Goal: Entertainment & Leisure: Consume media (video, audio)

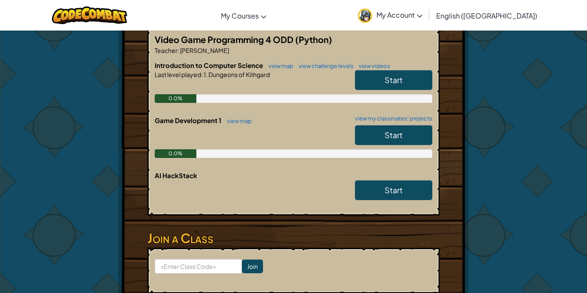
scroll to position [176, 0]
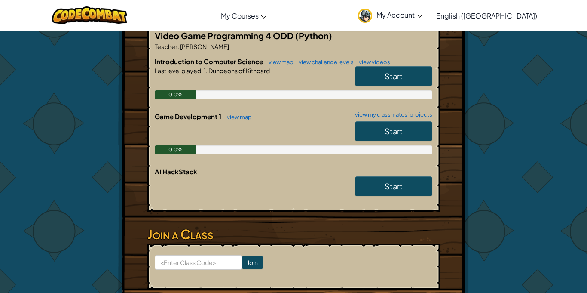
click at [384, 130] on link "Start" at bounding box center [393, 131] width 77 height 20
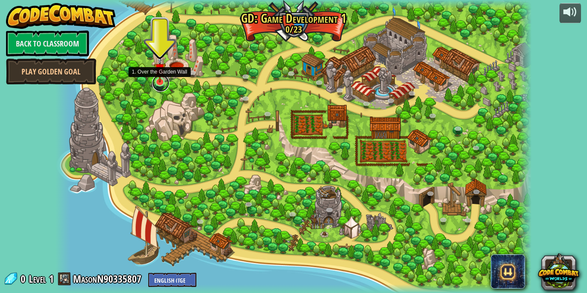
click at [163, 83] on link at bounding box center [160, 82] width 17 height 17
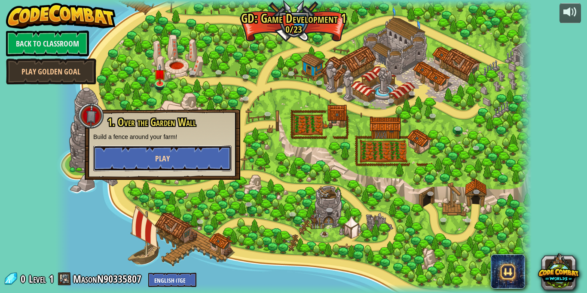
click at [160, 153] on span "Play" at bounding box center [162, 158] width 15 height 11
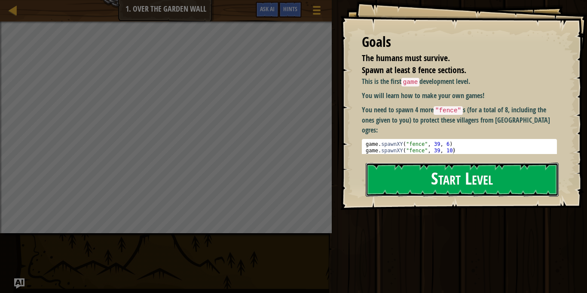
click at [454, 179] on button "Start Level" at bounding box center [462, 180] width 193 height 34
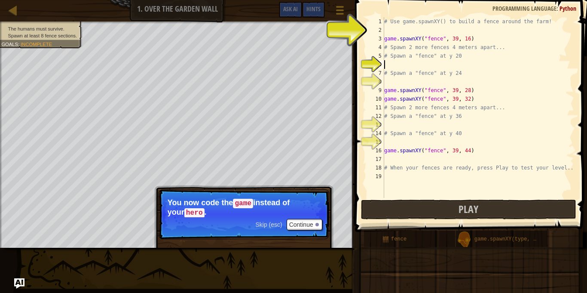
click at [389, 65] on div "# Use game.spawnXY() to build a fence around the farm! game . spawnXY ( "fence"…" at bounding box center [479, 116] width 192 height 198
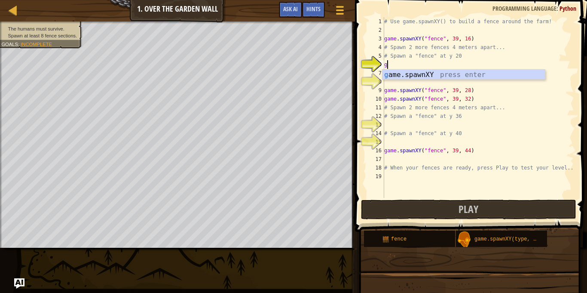
type textarea "go"
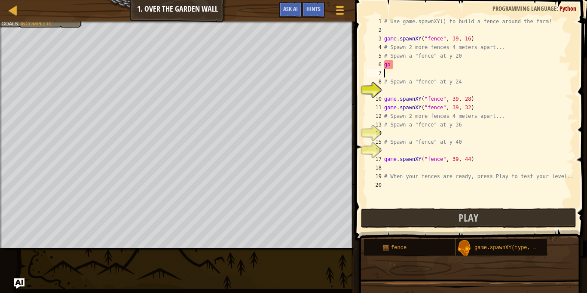
scroll to position [4, 0]
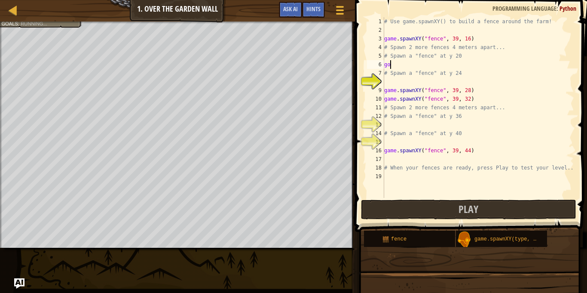
type textarea "g"
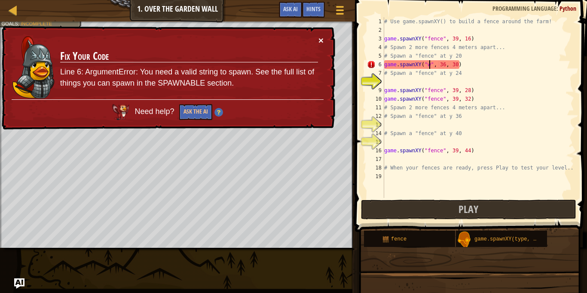
click at [322, 38] on button "×" at bounding box center [321, 40] width 5 height 9
click at [322, 41] on button "×" at bounding box center [321, 40] width 5 height 9
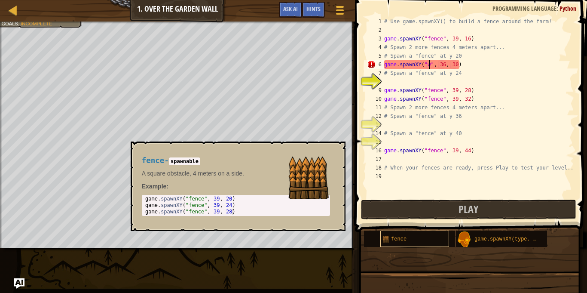
scroll to position [4, 7]
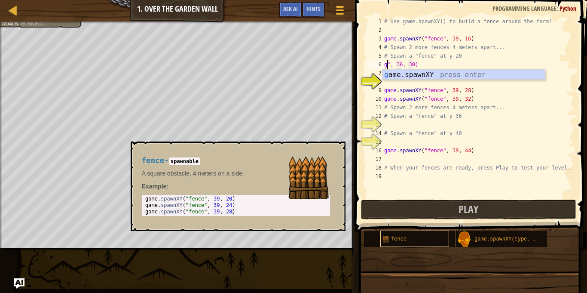
type textarea "# Spawn a "fence" at y 20", 36, 30)"
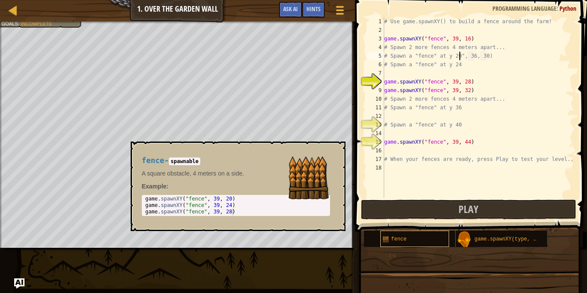
scroll to position [4, 4]
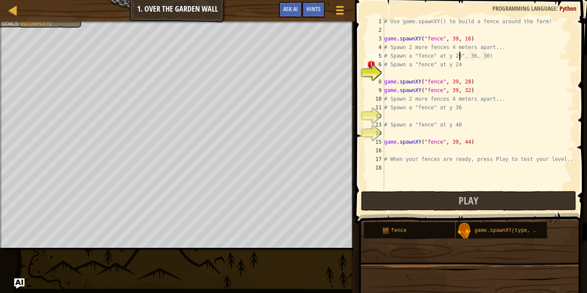
click at [399, 71] on div "# Use game.spawnXY() to build a fence around the farm! game . spawnXY ( "fence"…" at bounding box center [479, 111] width 192 height 189
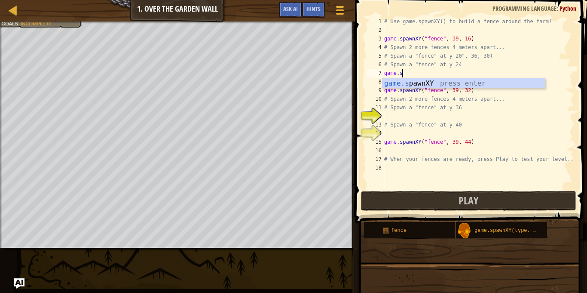
scroll to position [4, 2]
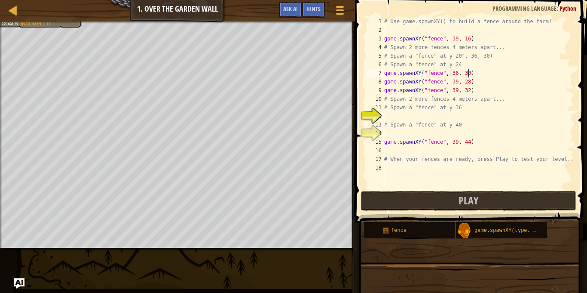
click at [470, 74] on div "# Use game.spawnXY() to build a fence around the farm! game . spawnXY ( "fence"…" at bounding box center [479, 111] width 192 height 189
type textarea "game.spawnXY("fence", 36, 28)"
click at [391, 120] on div "# Use game.spawnXY() to build a fence around the farm! game . spawnXY ( "fence"…" at bounding box center [479, 111] width 192 height 189
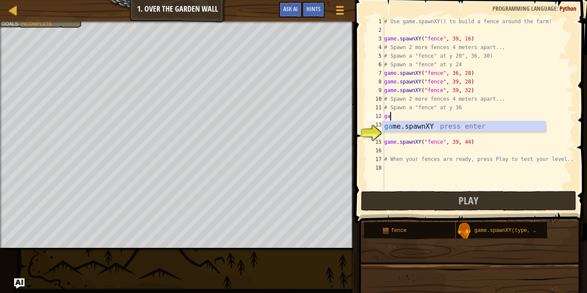
scroll to position [4, 1]
type textarea "game.spawnXY("fence", 36, 30)"
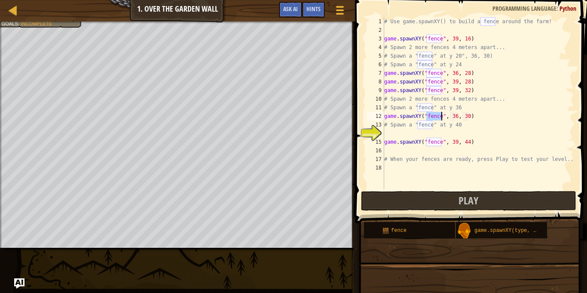
click at [389, 130] on div "# Use game.spawnXY() to build a fence around the farm! game . spawnXY ( "fence"…" at bounding box center [479, 111] width 192 height 189
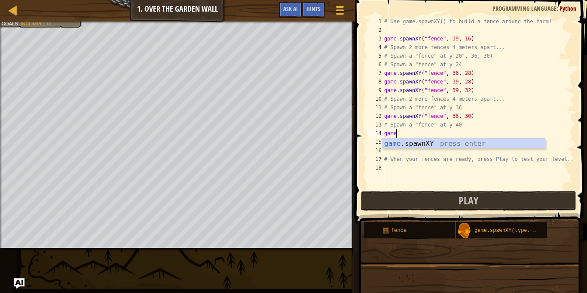
scroll to position [4, 1]
type textarea "game.spawnXY("fence", 36, 30)"
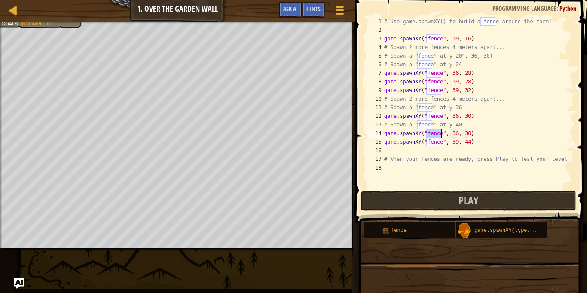
click at [384, 151] on div "# Use game.spawnXY() to build a fence around the farm! game . spawnXY ( "fence"…" at bounding box center [479, 111] width 192 height 189
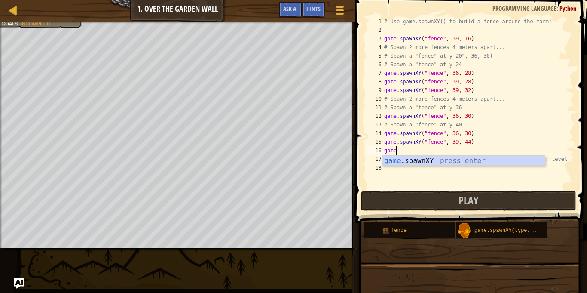
type textarea "game.spawnXY("fence", 36, 30)"
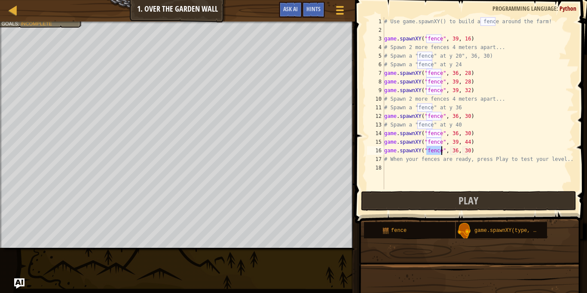
click at [400, 178] on div "# Use game.spawnXY() to build a fence around the farm! game . spawnXY ( "fence"…" at bounding box center [479, 111] width 192 height 189
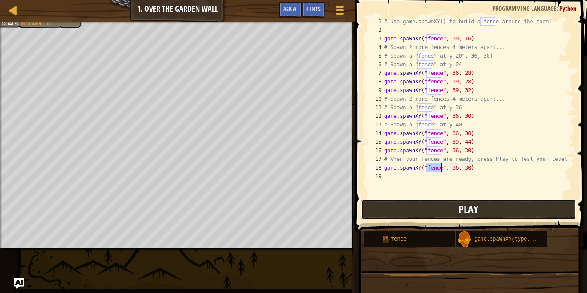
click at [463, 212] on span "Play" at bounding box center [469, 209] width 20 height 14
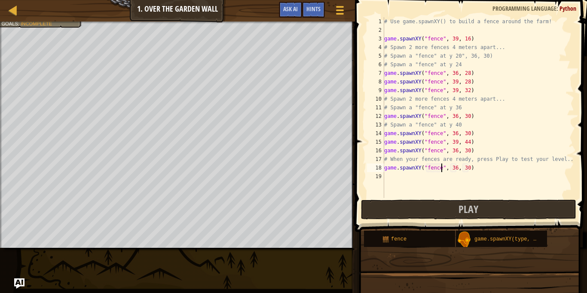
click at [457, 170] on div "# Use game.spawnXY() to build a fence around the farm! game . spawnXY ( "fence"…" at bounding box center [479, 116] width 192 height 198
click at [468, 168] on div "# Use game.spawnXY() to build a fence around the farm! game . spawnXY ( "fence"…" at bounding box center [479, 116] width 192 height 198
click at [456, 152] on div "# Use game.spawnXY() to build a fence around the farm! game . spawnXY ( "fence"…" at bounding box center [479, 116] width 192 height 198
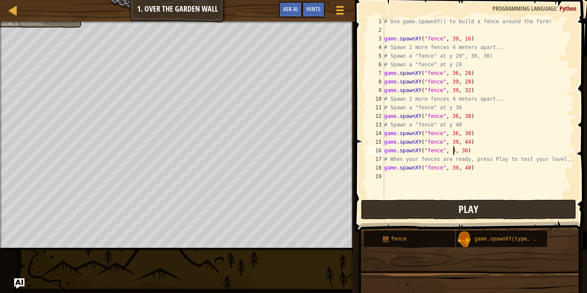
scroll to position [4, 10]
click at [469, 150] on div "# Use game.spawnXY() to build a fence around the farm! game . spawnXY ( "fence"…" at bounding box center [479, 116] width 192 height 198
type textarea "game.spawnXY("fence", 38, 38)"
click at [383, 175] on div "19" at bounding box center [375, 176] width 17 height 9
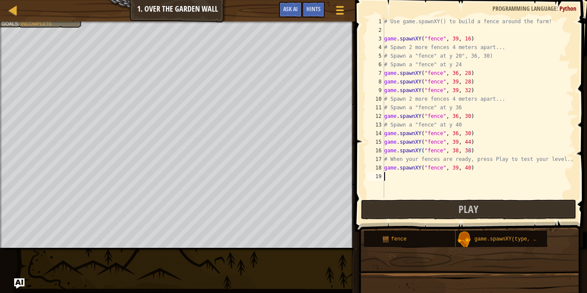
scroll to position [4, 0]
type textarea "e"
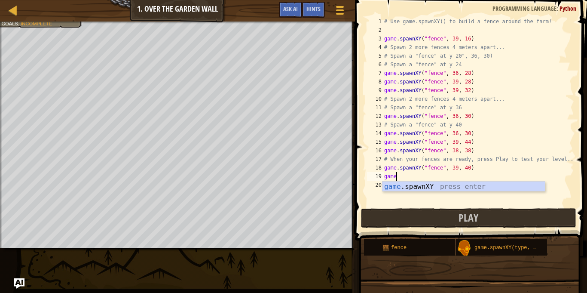
scroll to position [4, 1]
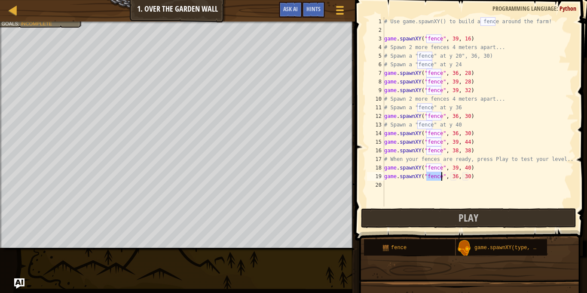
click at [457, 176] on div "# Use game.spawnXY() to build a fence around the farm! game . spawnXY ( "fence"…" at bounding box center [479, 120] width 192 height 206
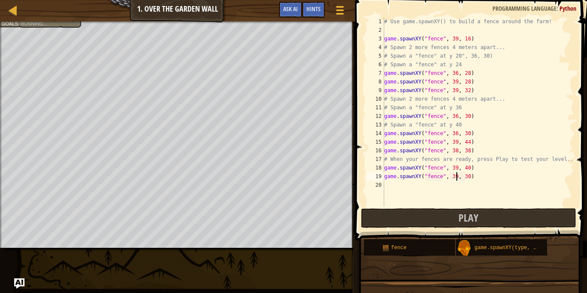
click at [469, 178] on div "# Use game.spawnXY() to build a fence around the farm! game . spawnXY ( "fence"…" at bounding box center [479, 120] width 192 height 206
type textarea "game.spawnXY("fence", 39, 24)"
click at [461, 216] on span "Play" at bounding box center [469, 218] width 20 height 14
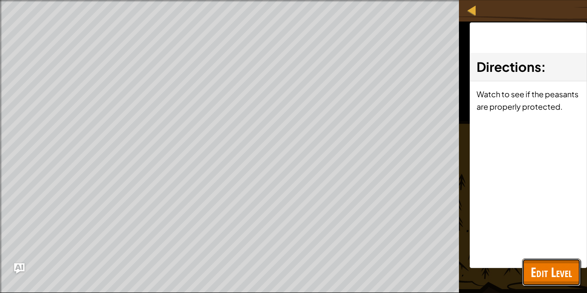
click at [561, 266] on span "Edit Level" at bounding box center [551, 272] width 41 height 18
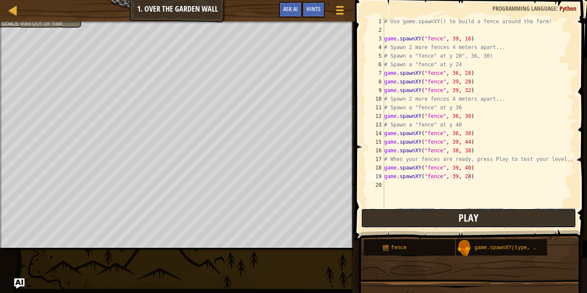
click at [467, 213] on span "Play" at bounding box center [469, 218] width 20 height 14
click at [377, 249] on div "fence" at bounding box center [409, 247] width 91 height 16
click at [393, 182] on div "# Use game.spawnXY() to build a fence around the farm! game . spawnXY ( "fence"…" at bounding box center [479, 120] width 192 height 206
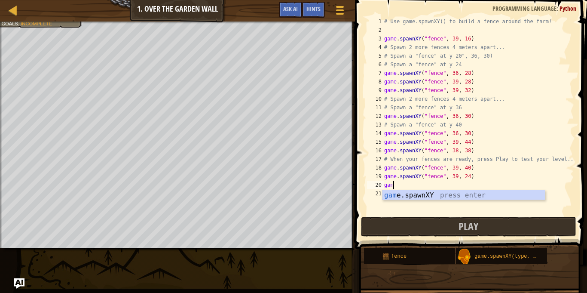
scroll to position [4, 1]
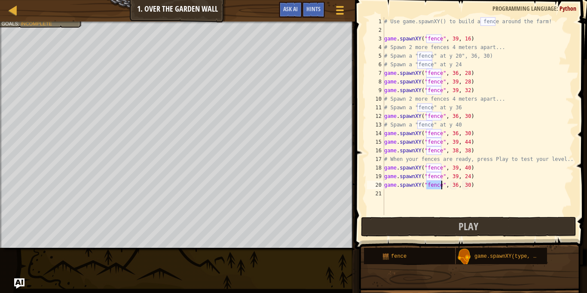
click at [457, 184] on div "# Use game.spawnXY() to build a fence around the farm! game . spawnXY ( "fence"…" at bounding box center [479, 124] width 192 height 215
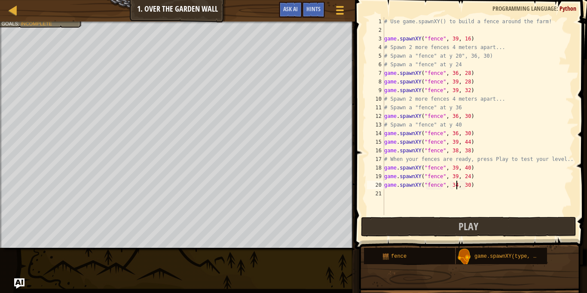
scroll to position [4, 10]
click at [468, 184] on div "# Use game.spawnXY() to build a fence around the farm! game . spawnXY ( "fence"…" at bounding box center [479, 124] width 192 height 215
type textarea "game.spawnXY("fence", 34, 36)"
click at [480, 225] on button "Play" at bounding box center [468, 227] width 215 height 20
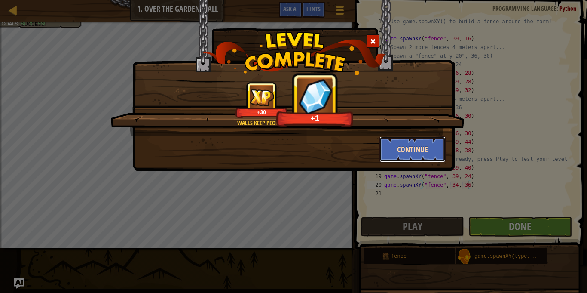
click at [414, 151] on button "Continue" at bounding box center [413, 149] width 67 height 26
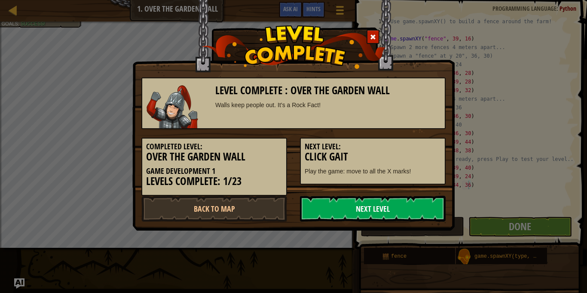
click at [326, 201] on link "Next Level" at bounding box center [373, 209] width 146 height 26
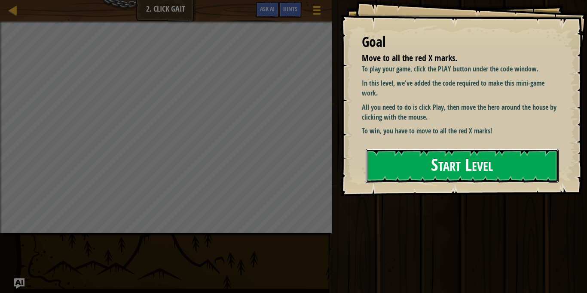
click at [387, 169] on button "Start Level" at bounding box center [462, 166] width 193 height 34
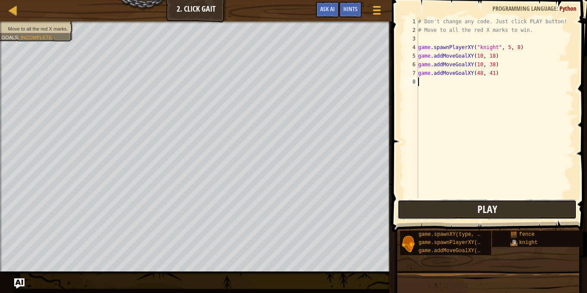
click at [496, 205] on span "Play" at bounding box center [488, 209] width 20 height 14
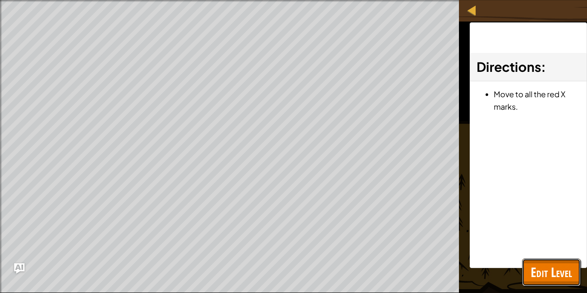
click at [563, 263] on span "Edit Level" at bounding box center [551, 272] width 41 height 18
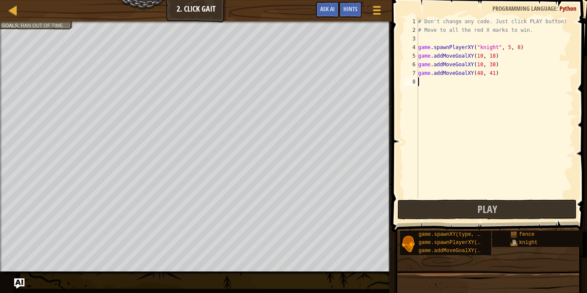
click at [428, 81] on div "# Don't change any code. Just click PLAY button! # Move to all the red X marks …" at bounding box center [496, 116] width 158 height 198
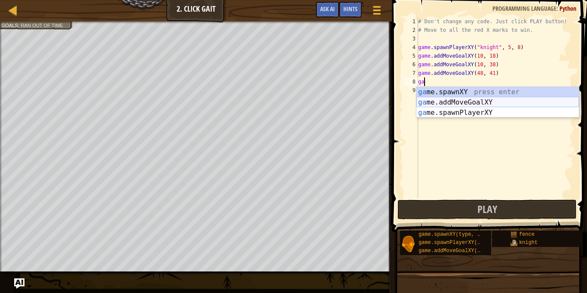
click at [454, 103] on div "ga me.spawnXY press enter ga me.addMoveGoalXY press enter ga me.spawnPlayerXY p…" at bounding box center [498, 113] width 163 height 52
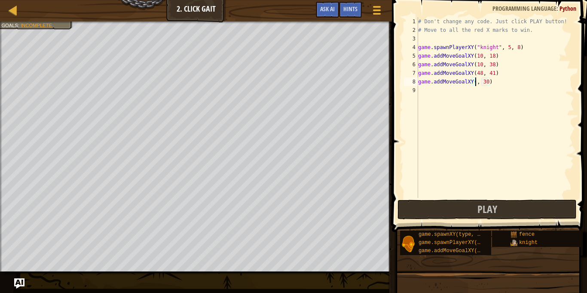
scroll to position [4, 9]
click at [491, 83] on div "# Don't change any code. Just click PLAY button! # Move to all the red X marks …" at bounding box center [496, 116] width 158 height 198
type textarea "game.addMoveGoalXY(9, 10)"
click at [433, 215] on button "Play" at bounding box center [487, 209] width 179 height 20
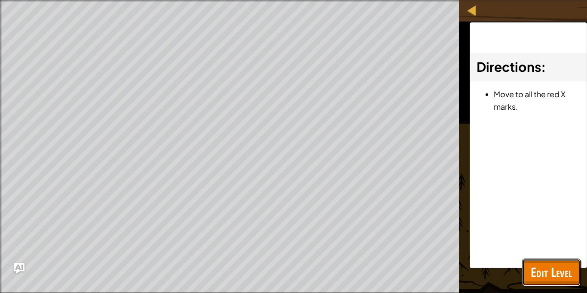
click at [556, 278] on span "Edit Level" at bounding box center [551, 272] width 41 height 18
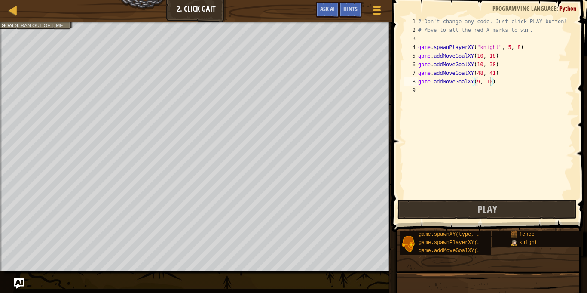
click at [432, 92] on div "# Don't change any code. Just click PLAY button! # Move to all the red X marks …" at bounding box center [496, 116] width 158 height 198
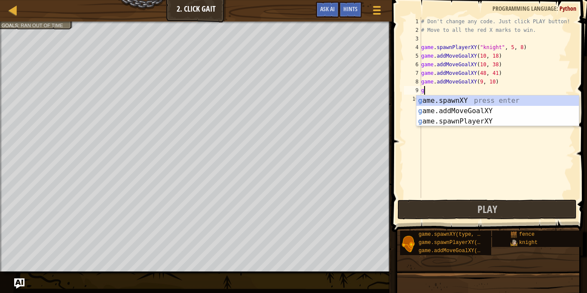
scroll to position [4, 0]
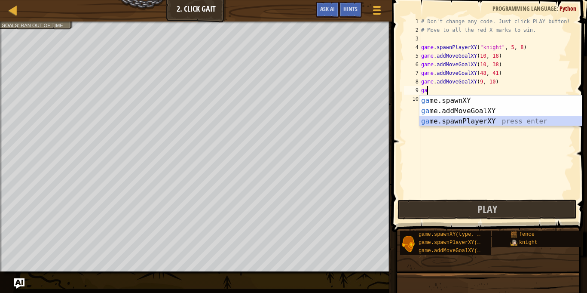
click at [455, 119] on div "ga me.spawnXY press enter ga me.addMoveGoalXY press enter ga me.spawnPlayerXY p…" at bounding box center [501, 121] width 163 height 52
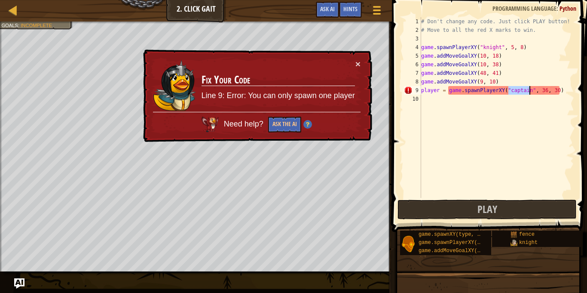
click at [362, 61] on div "× Fix Your Code Line 9: Error: You can only spawn one player Need help? Ask the…" at bounding box center [256, 95] width 231 height 93
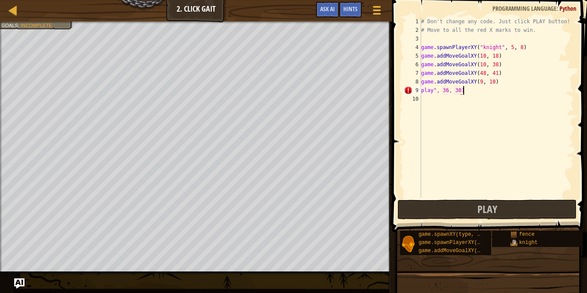
click at [466, 93] on div "# Don't change any code. Just click PLAY button! # Move to all the red X marks …" at bounding box center [497, 116] width 155 height 198
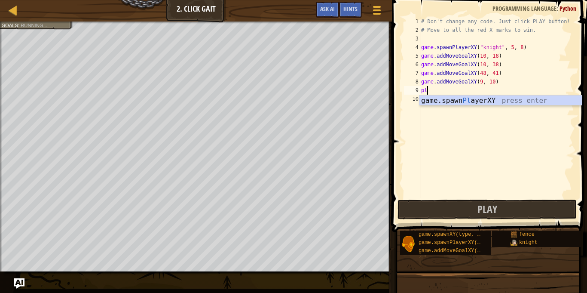
type textarea "p"
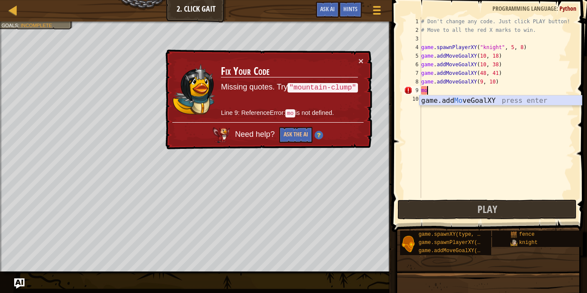
click at [459, 101] on div "game.add Mo veGoalXY press enter" at bounding box center [501, 110] width 163 height 31
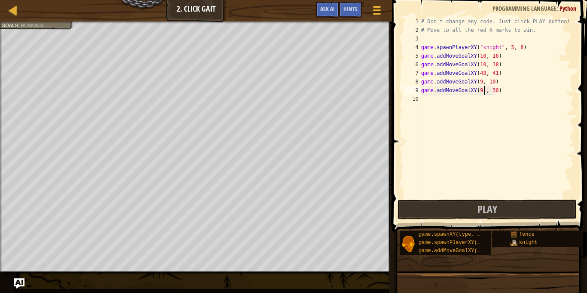
scroll to position [4, 9]
click at [495, 89] on div "# Don't change any code. Just click PLAY button! # Move to all the red X marks …" at bounding box center [497, 116] width 155 height 198
type textarea "game.addMoveGoalXY(9, 12)"
click at [441, 202] on button "Play" at bounding box center [487, 209] width 179 height 20
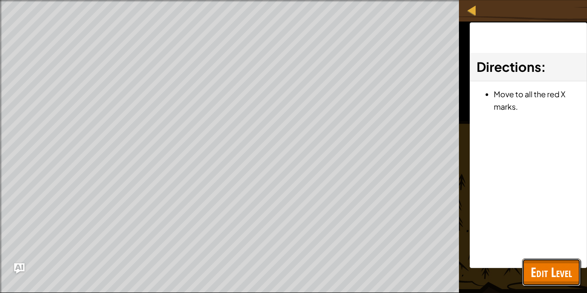
click at [565, 266] on span "Edit Level" at bounding box center [551, 272] width 41 height 18
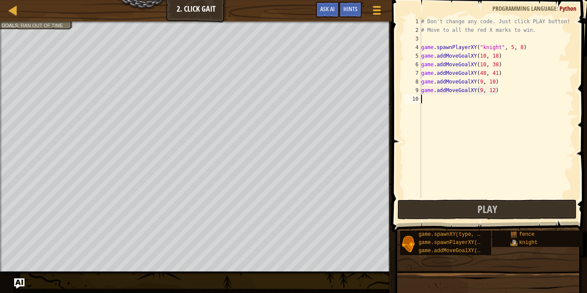
scroll to position [4, 0]
click at [426, 110] on div "# Don't change any code. Just click PLAY button! # Move to all the red X marks …" at bounding box center [497, 116] width 155 height 198
type textarea "\"
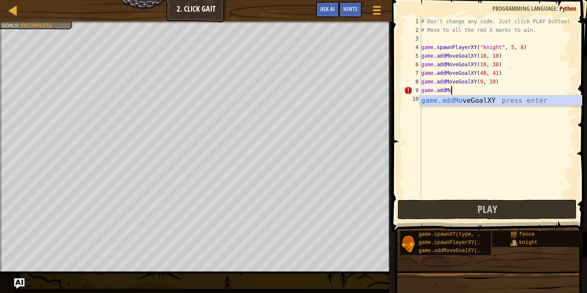
type textarea "g"
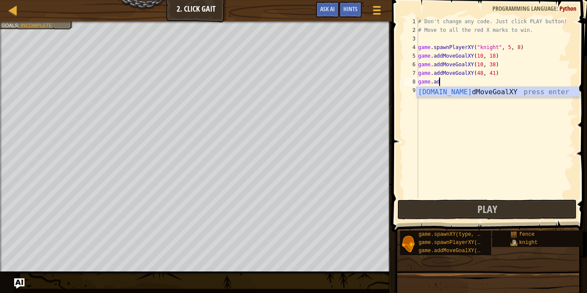
type textarea "g"
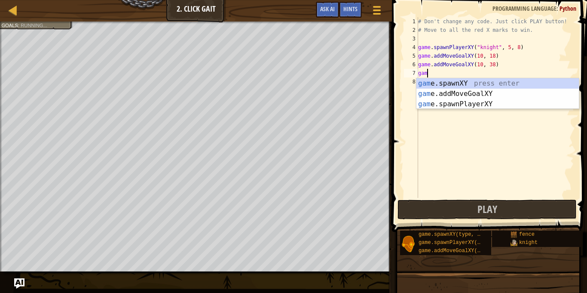
type textarea "g"
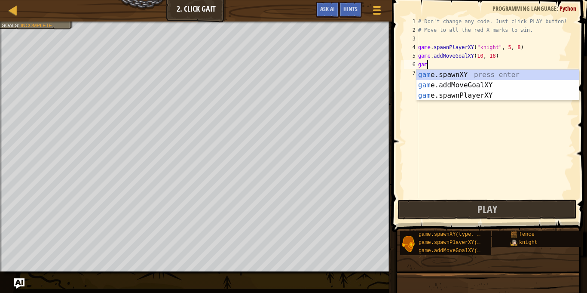
type textarea "g"
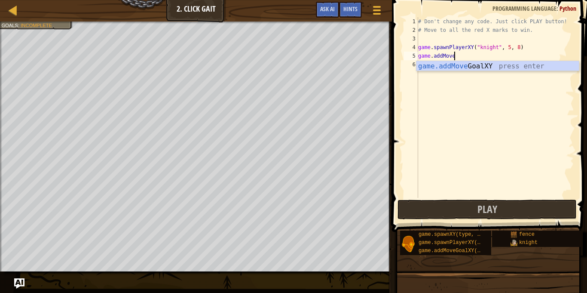
type textarea "g"
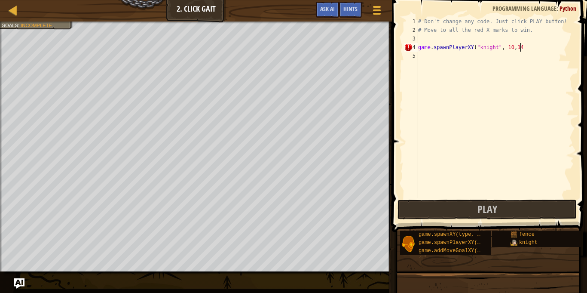
scroll to position [4, 14]
type textarea "game.spawnPlayerXY("knight", 10,14)"
click at [436, 57] on div "# Don't change any code. Just click PLAY button! # Move to all the red X marks …" at bounding box center [496, 116] width 158 height 198
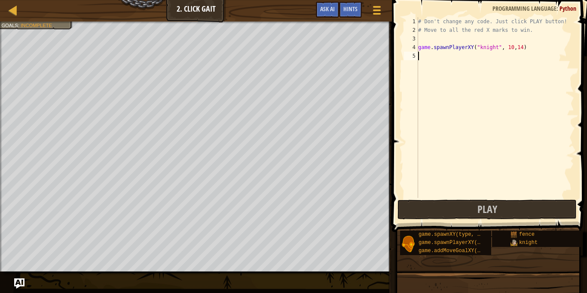
click at [436, 57] on div "# Don't change any code. Just click PLAY button! # Move to all the red X marks …" at bounding box center [496, 116] width 158 height 198
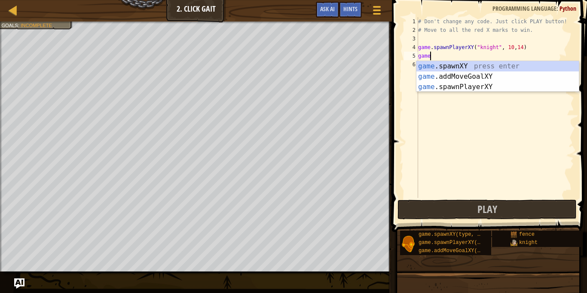
scroll to position [4, 1]
click at [443, 78] on div "game .spawnXY press enter game .addMoveGoalXY press enter game .spawnPlayerXY p…" at bounding box center [498, 87] width 163 height 52
type textarea "game.addMoveGoalXY(36, 30)"
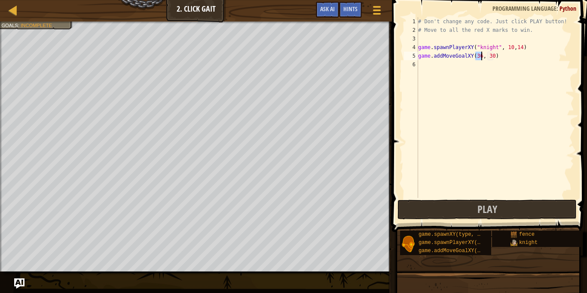
click at [425, 67] on div "# Don't change any code. Just click PLAY button! # Move to all the red X marks …" at bounding box center [496, 116] width 158 height 198
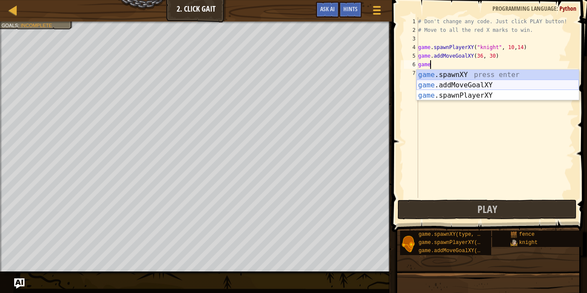
click at [471, 85] on div "game .spawnXY press enter game .addMoveGoalXY press enter game .spawnPlayerXY p…" at bounding box center [498, 96] width 163 height 52
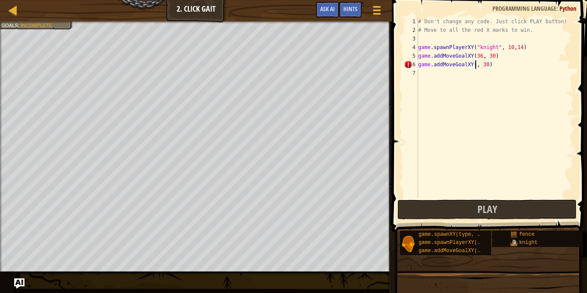
type textarea "game.addMoveGoalXY(12, 30)"
click at [426, 76] on div "# Don't change any code. Just click PLAY button! # Move to all the red X marks …" at bounding box center [496, 116] width 158 height 198
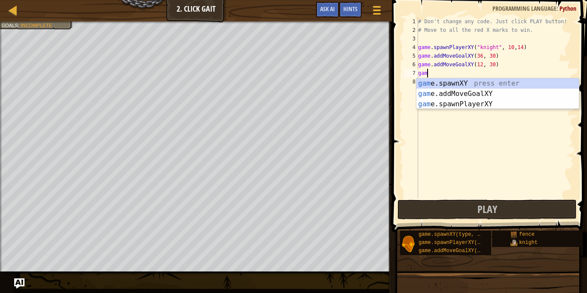
scroll to position [4, 1]
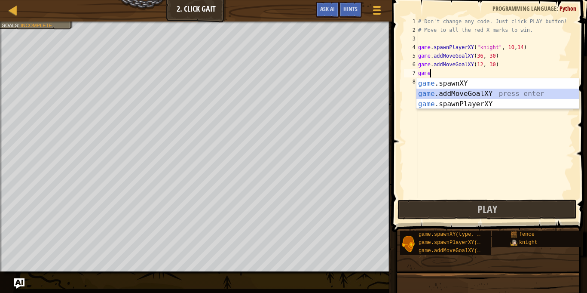
click at [472, 96] on div "game .spawnXY press enter game .addMoveGoalXY press enter game .spawnPlayerXY p…" at bounding box center [498, 104] width 163 height 52
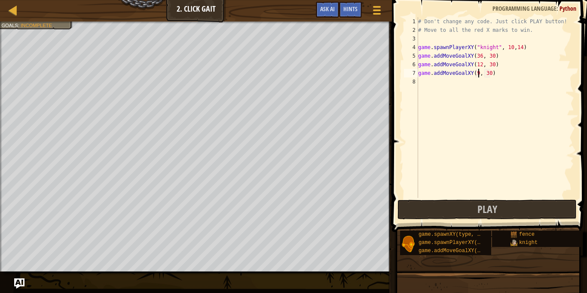
scroll to position [4, 9]
click at [493, 75] on div "# Don't change any code. Just click PLAY button! # Move to all the red X marks …" at bounding box center [496, 116] width 158 height 198
type textarea "game.addMoveGoalXY(9, 30)"
click at [425, 202] on button "Play" at bounding box center [487, 209] width 179 height 20
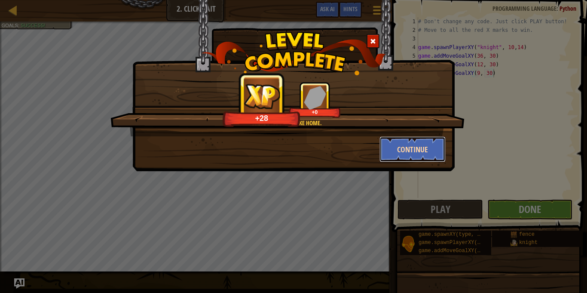
click at [414, 139] on button "Continue" at bounding box center [413, 149] width 67 height 26
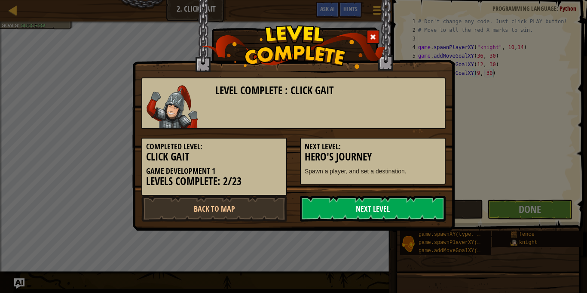
click at [408, 203] on link "Next Level" at bounding box center [373, 209] width 146 height 26
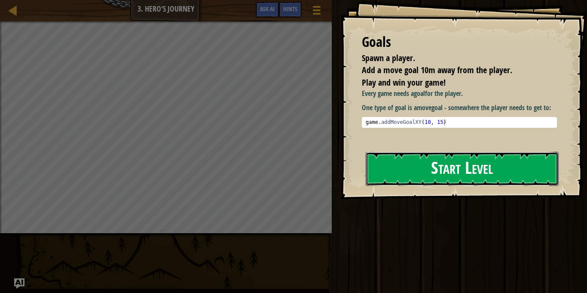
click at [395, 158] on button "Start Level" at bounding box center [462, 169] width 193 height 34
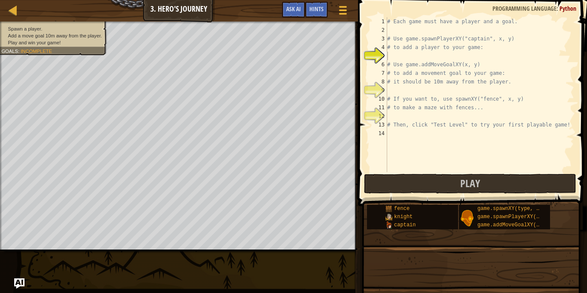
click at [157, 285] on div "Map Game Development 1 3. Hero's Journey Game Menu Done Hints Ask AI 1 הההההההה…" at bounding box center [293, 146] width 587 height 293
click at [395, 58] on div "# Each game must have a player and a goal. # Use game.spawnPlayerXY("captain", …" at bounding box center [480, 103] width 189 height 172
